Goal: Book appointment/travel/reservation

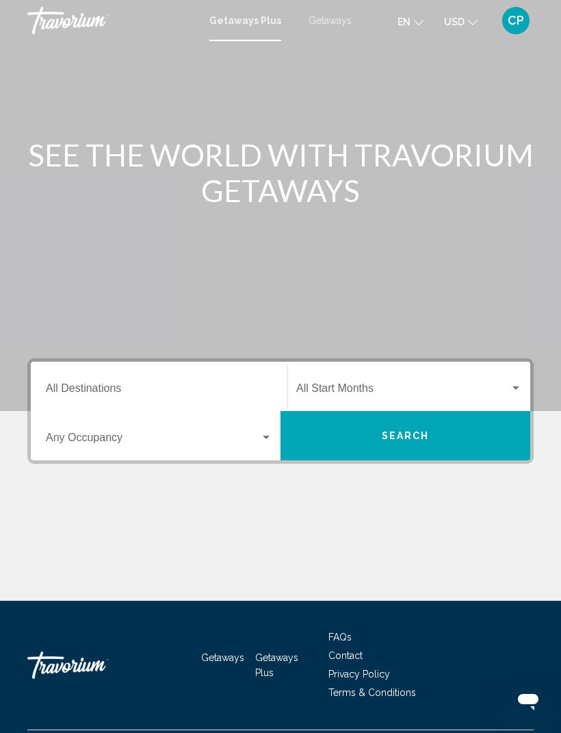
click at [458, 385] on span "Search widget" at bounding box center [403, 391] width 214 height 12
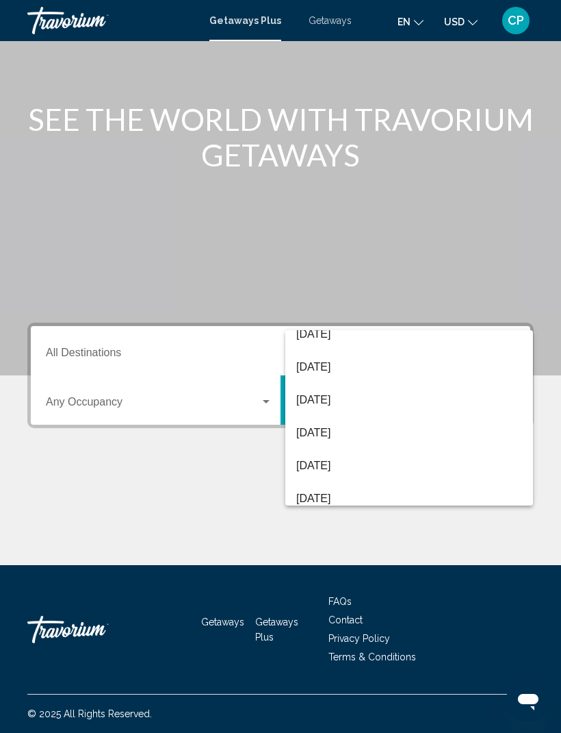
scroll to position [118, 0]
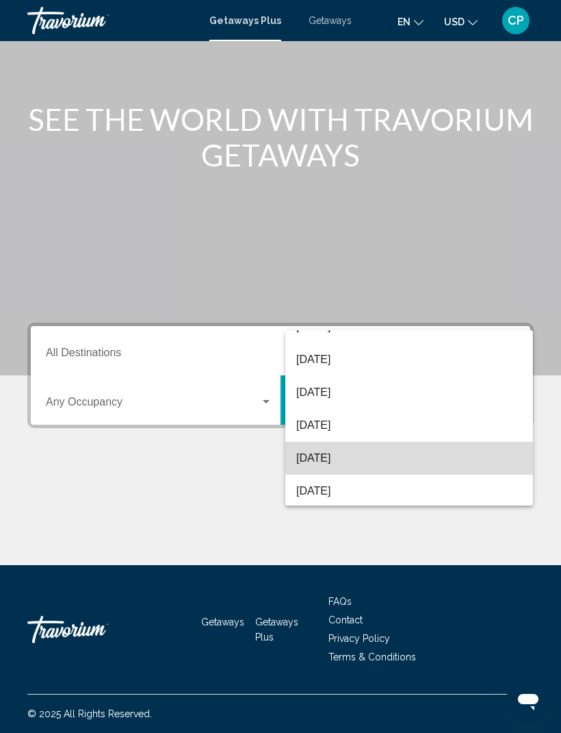
click at [380, 461] on span "[DATE]" at bounding box center [409, 458] width 226 height 33
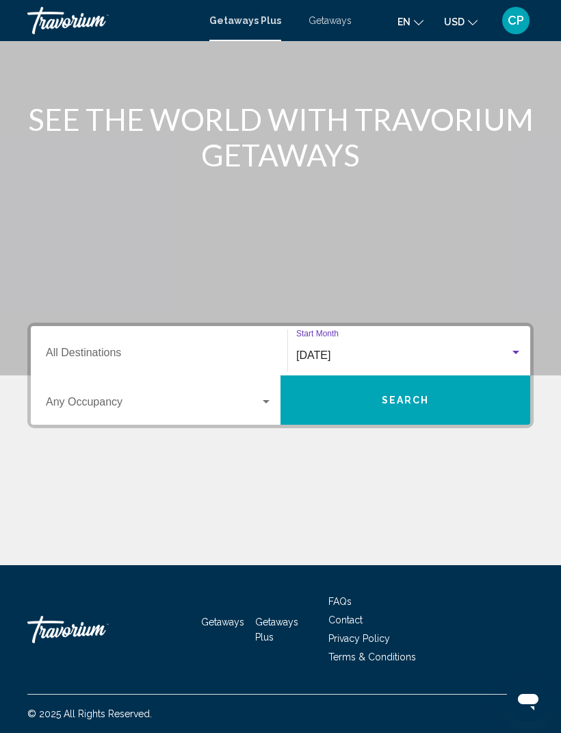
click at [451, 387] on button "Search" at bounding box center [406, 399] width 250 height 49
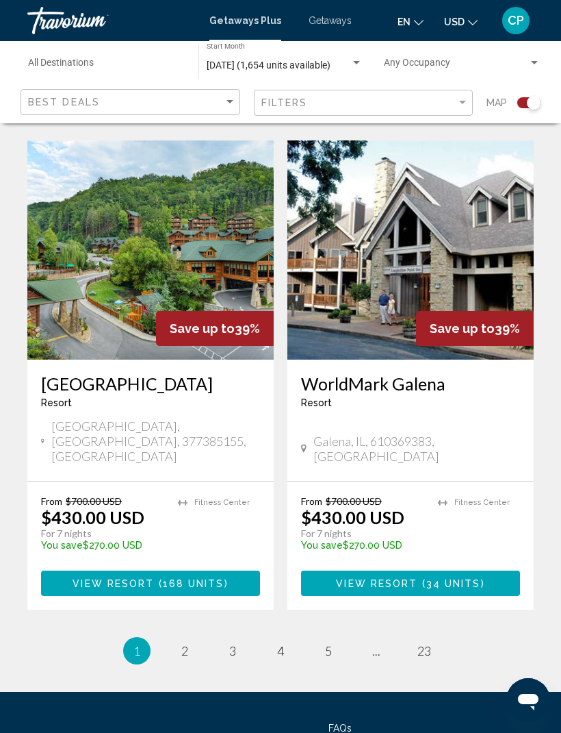
scroll to position [2834, 0]
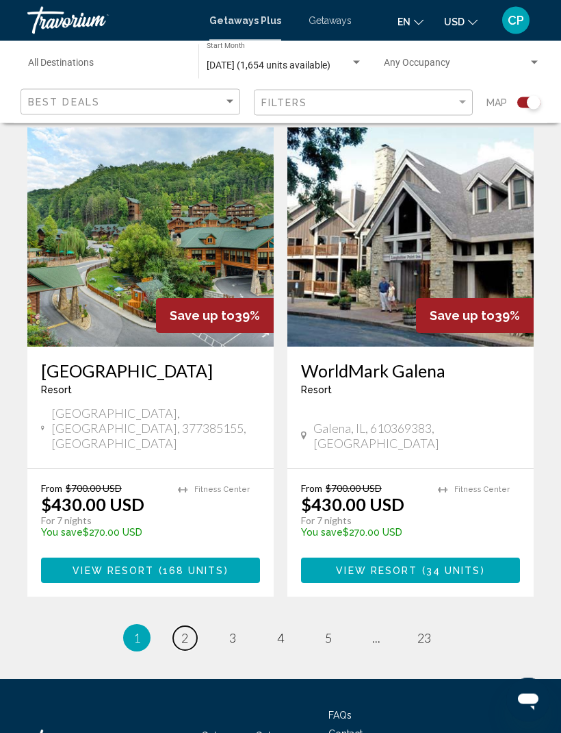
click at [189, 626] on link "page 2" at bounding box center [185, 638] width 24 height 24
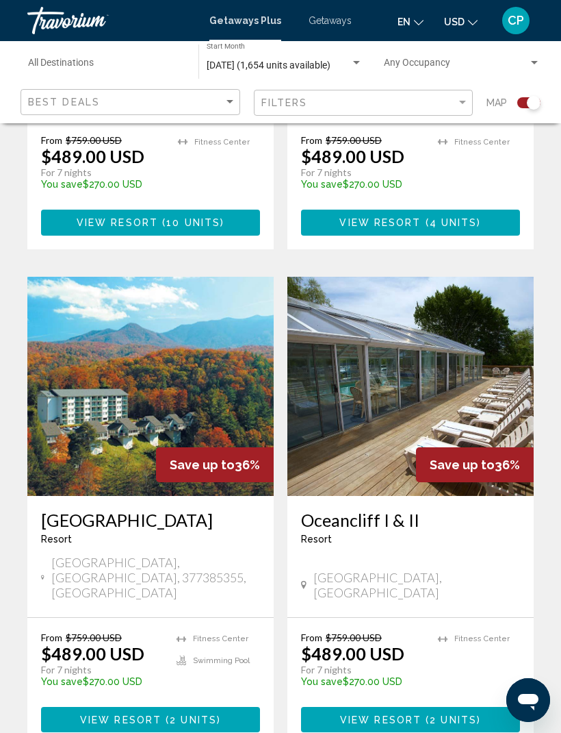
scroll to position [2778, 0]
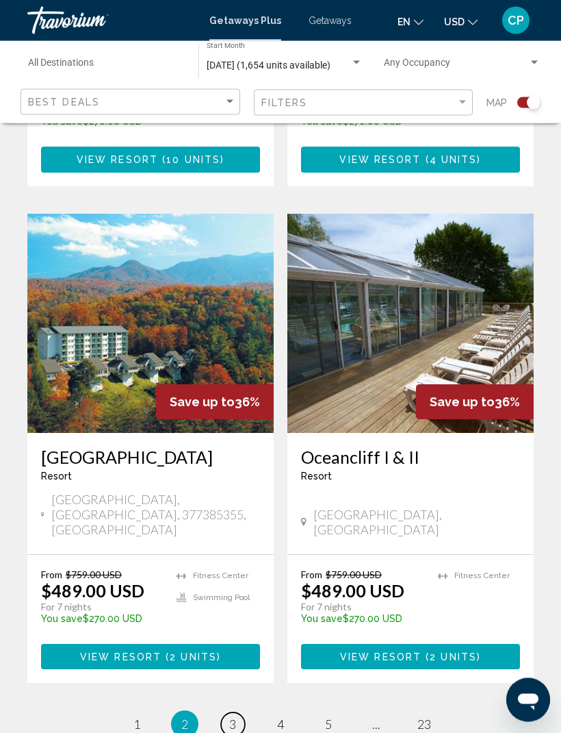
click at [229, 717] on span "3" at bounding box center [232, 724] width 7 height 15
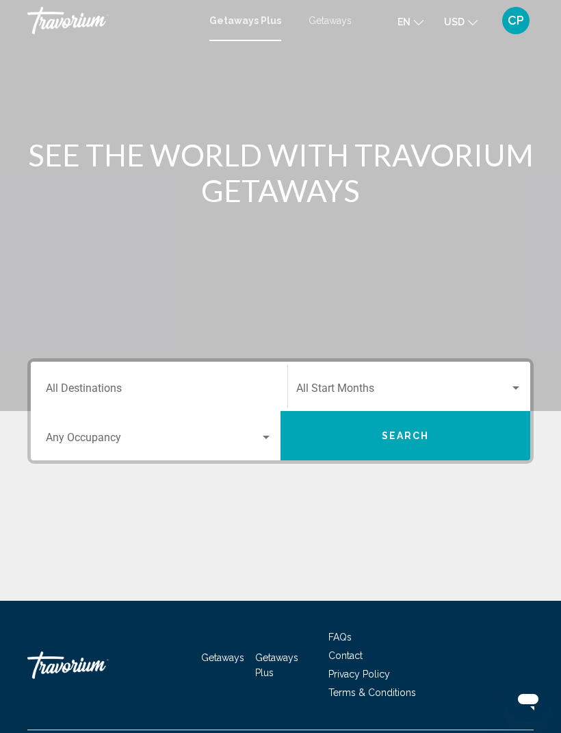
click at [105, 385] on input "Destination All Destinations" at bounding box center [159, 391] width 227 height 12
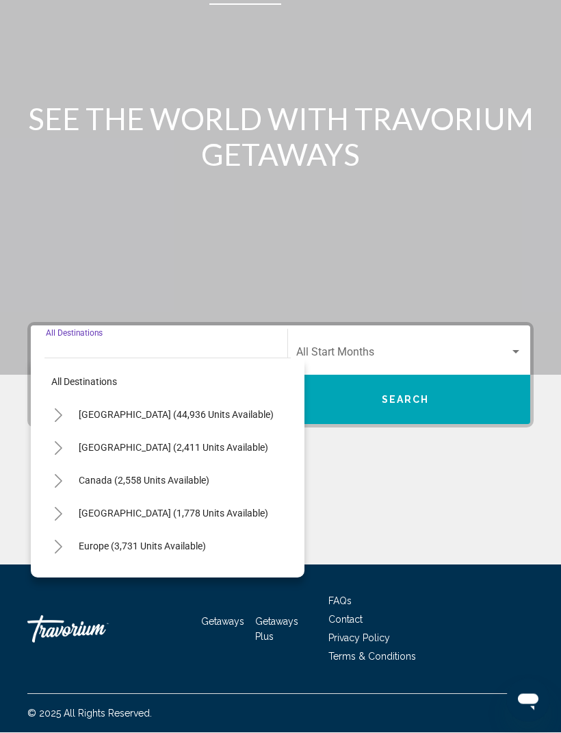
scroll to position [45, 0]
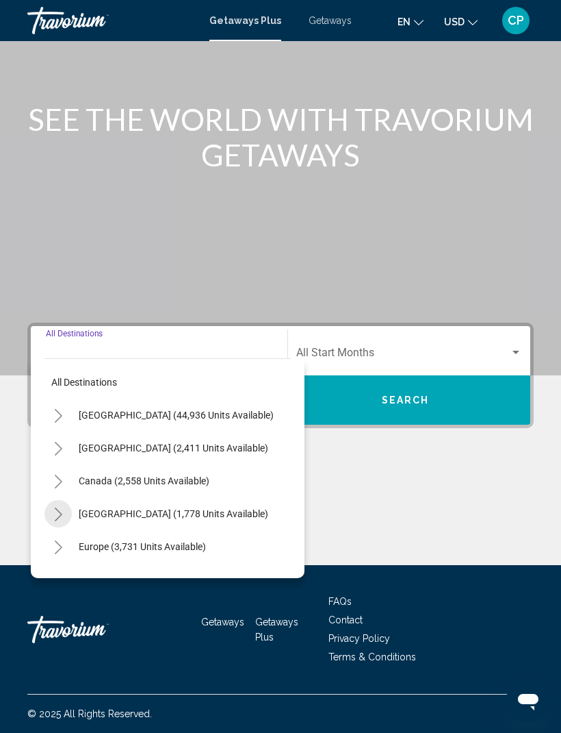
click at [55, 511] on icon "Toggle Caribbean & Atlantic Islands (1,778 units available)" at bounding box center [59, 514] width 8 height 14
click at [361, 329] on div "Start Month All Start Months" at bounding box center [409, 350] width 226 height 43
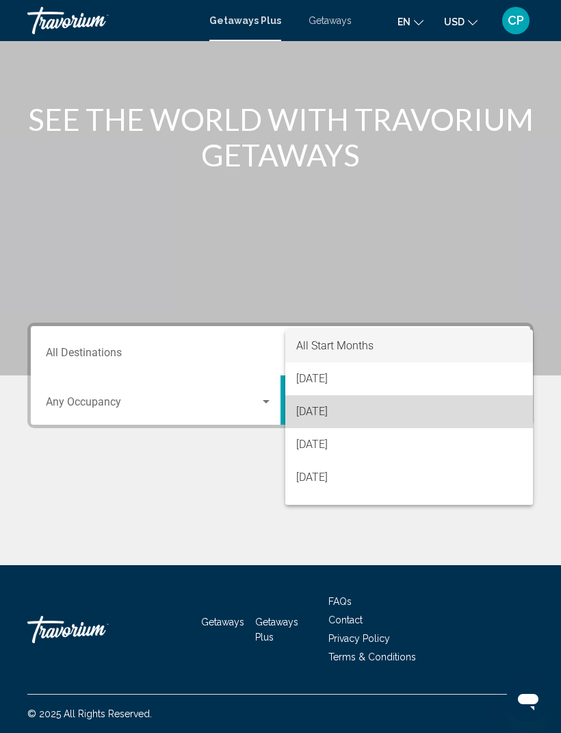
click at [316, 413] on span "[DATE]" at bounding box center [409, 411] width 226 height 33
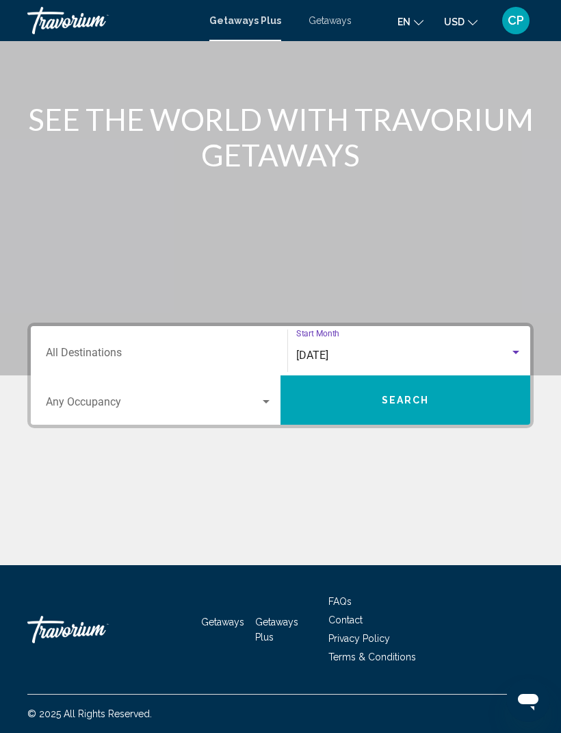
click at [339, 404] on button "Search" at bounding box center [406, 399] width 250 height 49
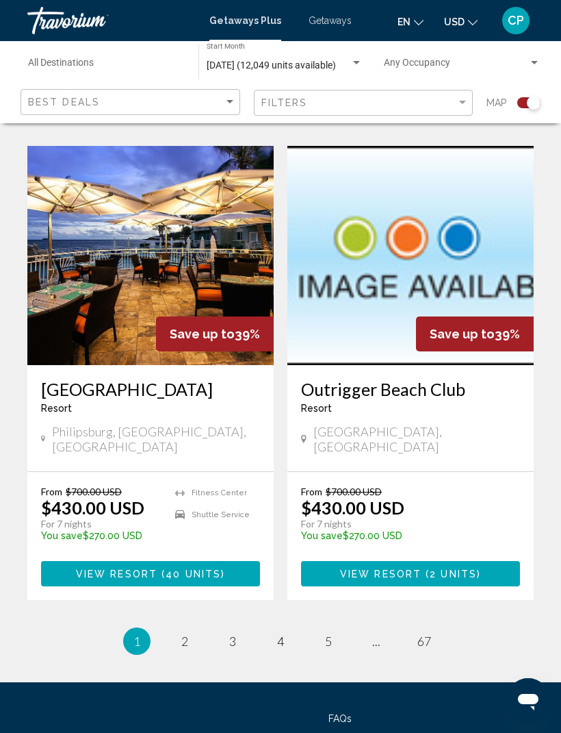
scroll to position [2849, 0]
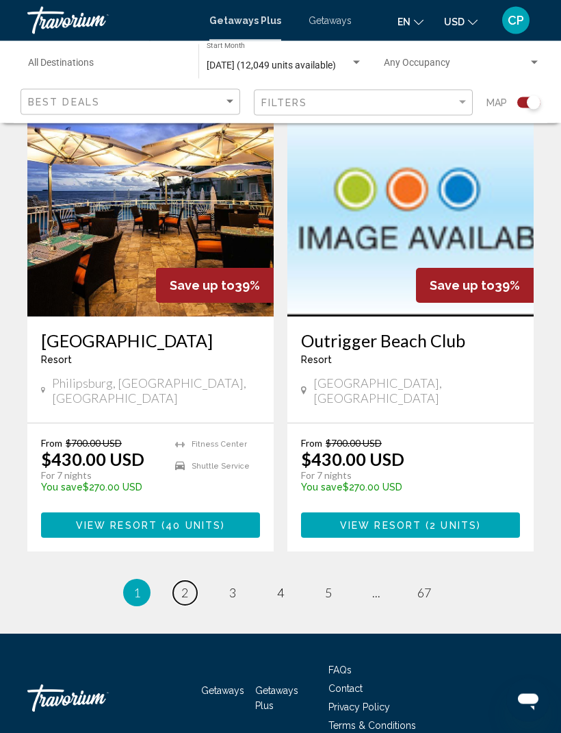
click at [186, 585] on span "2" at bounding box center [184, 592] width 7 height 15
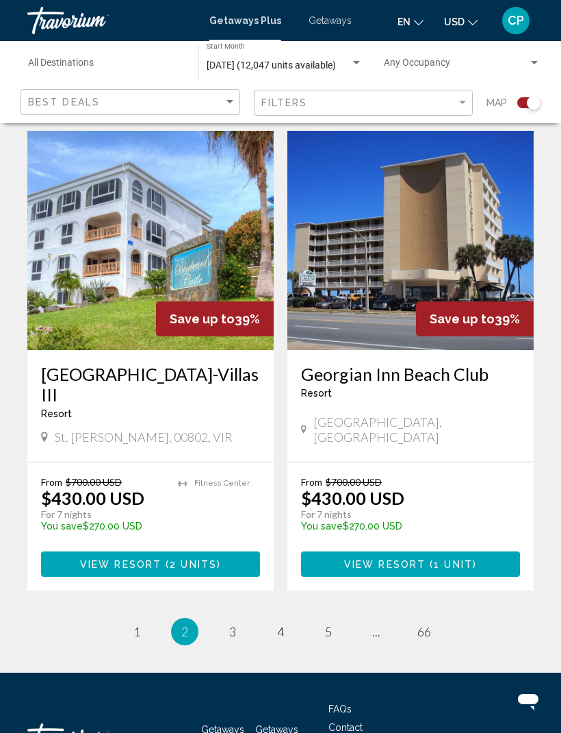
scroll to position [2825, 0]
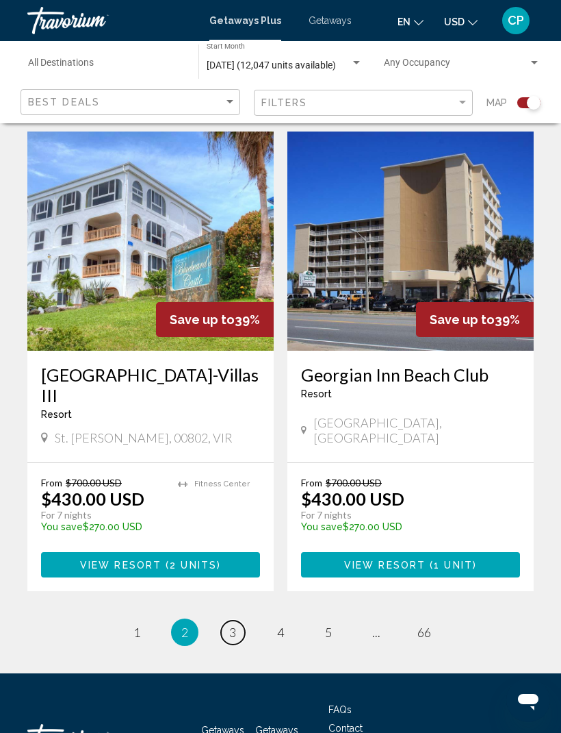
click at [228, 620] on link "page 3" at bounding box center [233, 632] width 24 height 24
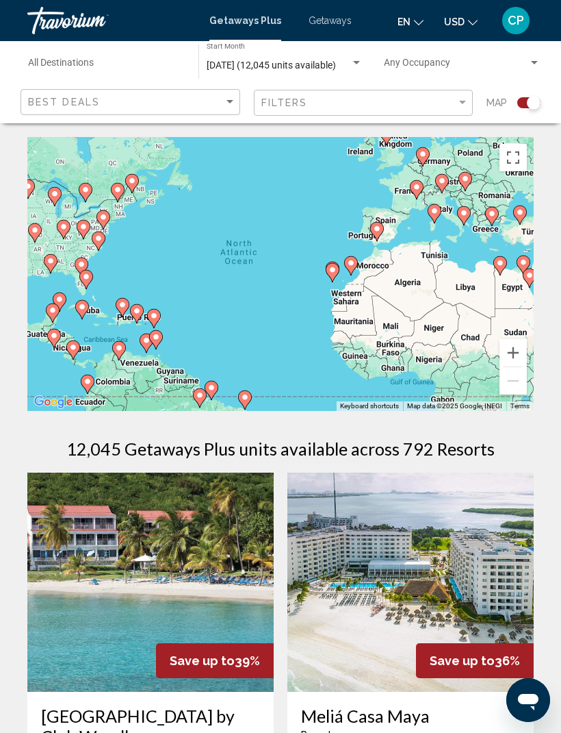
click at [357, 63] on div "Search widget" at bounding box center [356, 62] width 7 height 3
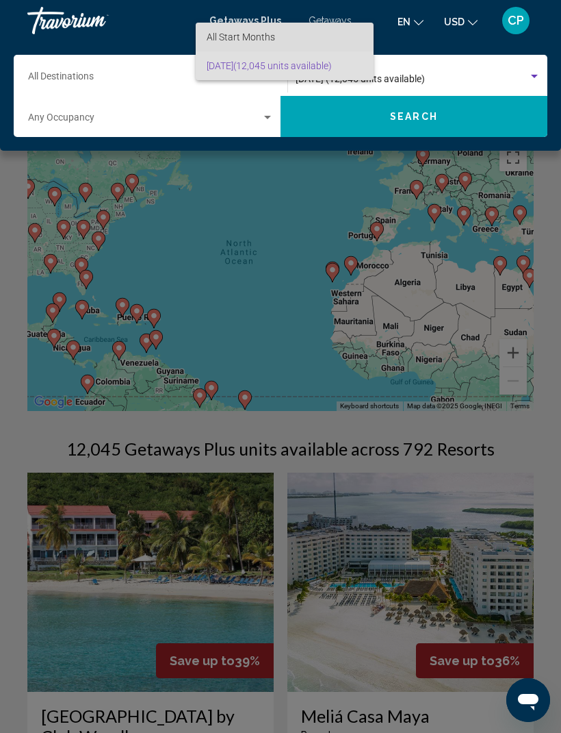
click at [270, 35] on span "All Start Months" at bounding box center [241, 36] width 68 height 11
